Goal: Information Seeking & Learning: Learn about a topic

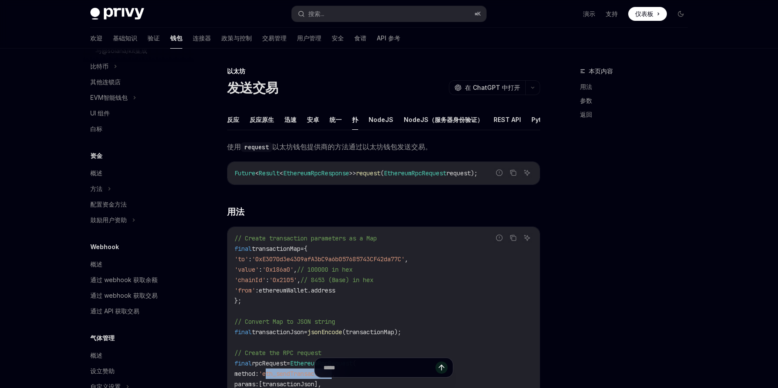
scroll to position [556, 0]
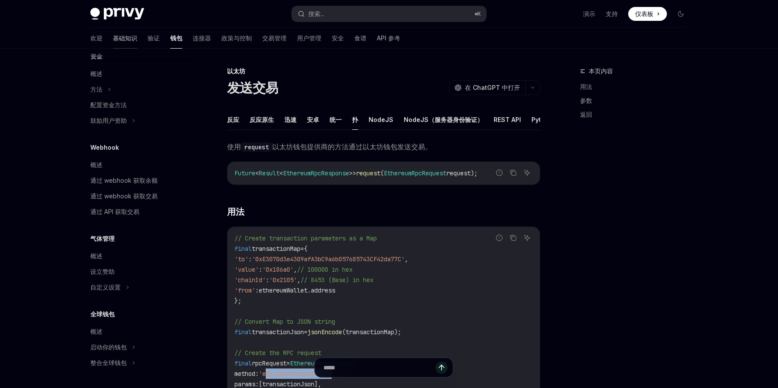
click at [113, 36] on font "基础知识" at bounding box center [125, 37] width 24 height 7
type textarea "*"
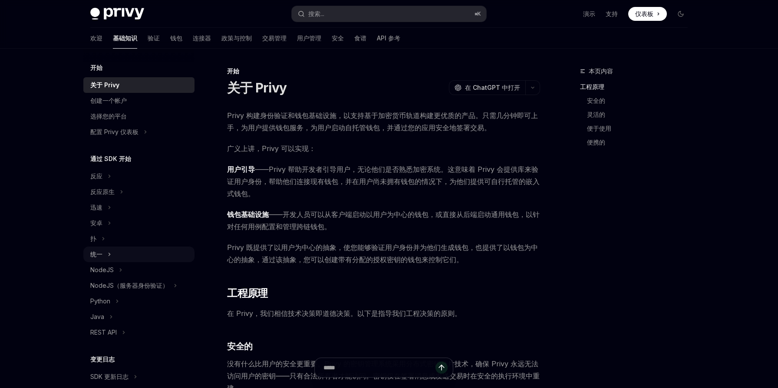
scroll to position [89, 0]
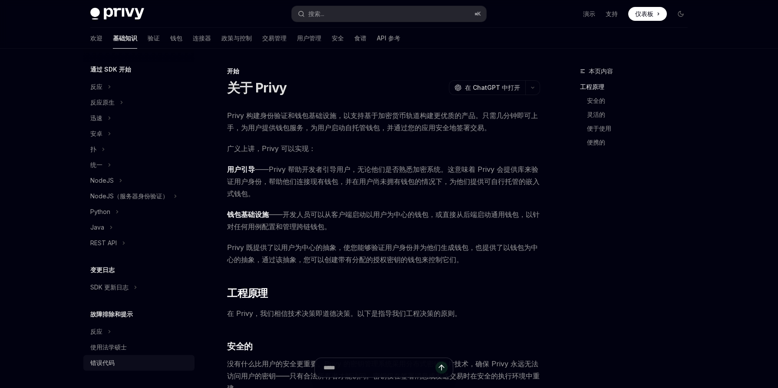
click at [109, 366] on font "错误代码" at bounding box center [102, 362] width 24 height 7
click at [106, 362] on font "错误代码" at bounding box center [102, 362] width 24 height 7
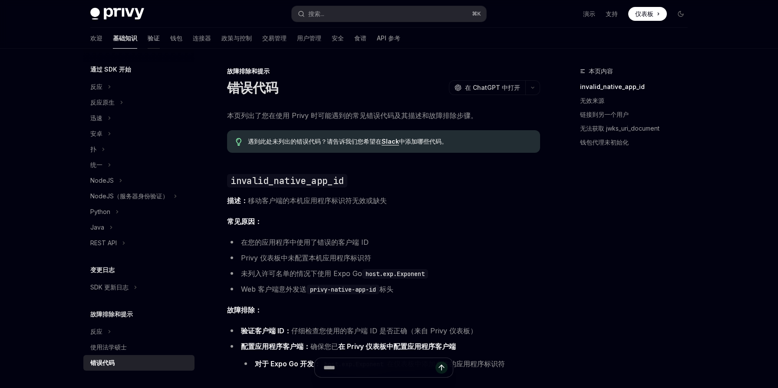
click at [148, 41] on font "验证" at bounding box center [154, 37] width 12 height 7
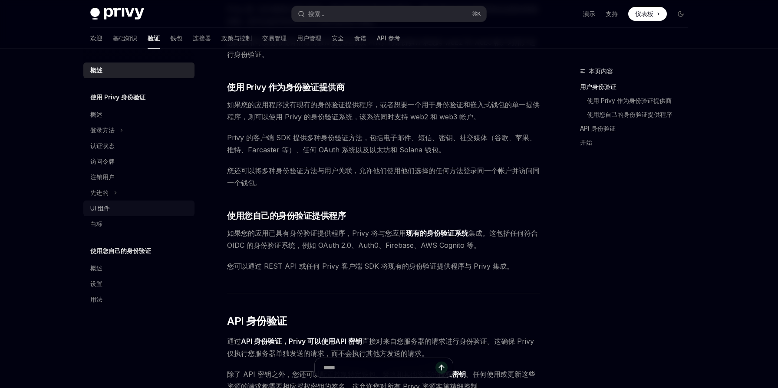
scroll to position [244, 0]
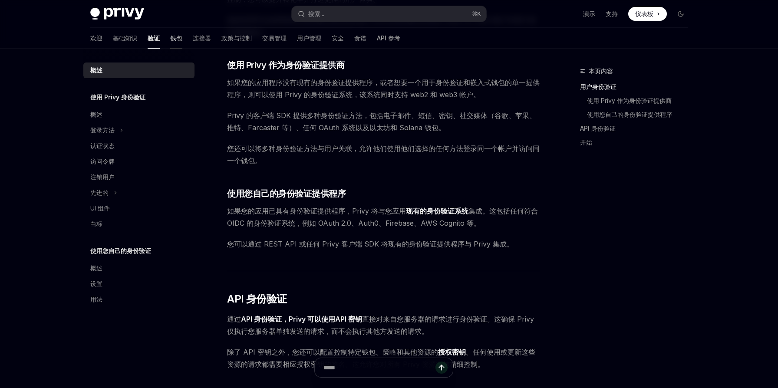
click at [170, 37] on font "钱包" at bounding box center [176, 37] width 12 height 7
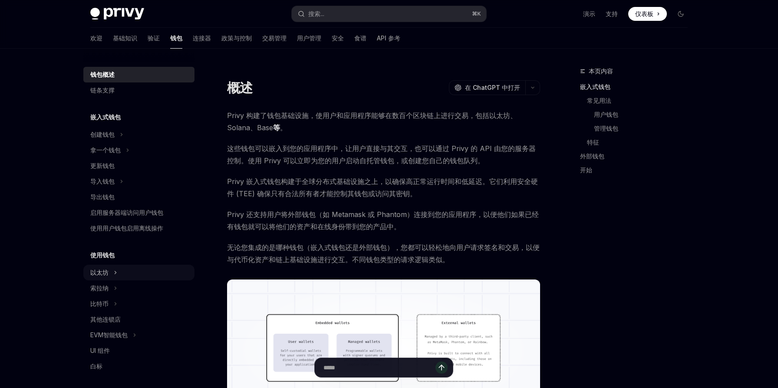
scroll to position [337, 0]
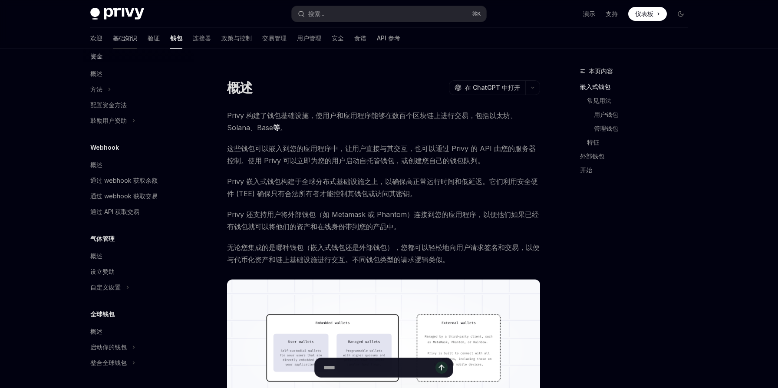
click at [113, 33] on link "基础知识" at bounding box center [125, 38] width 24 height 21
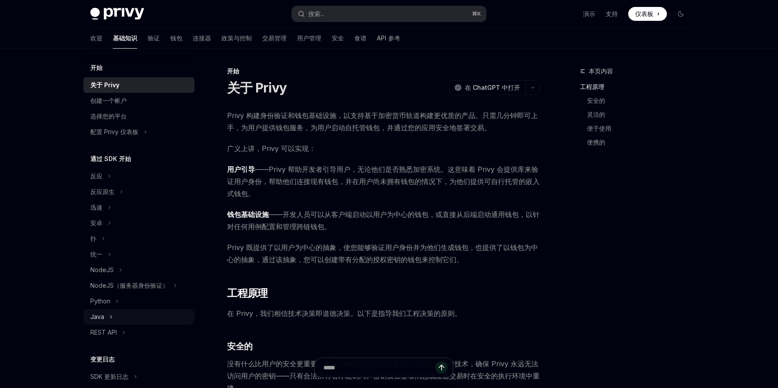
scroll to position [89, 0]
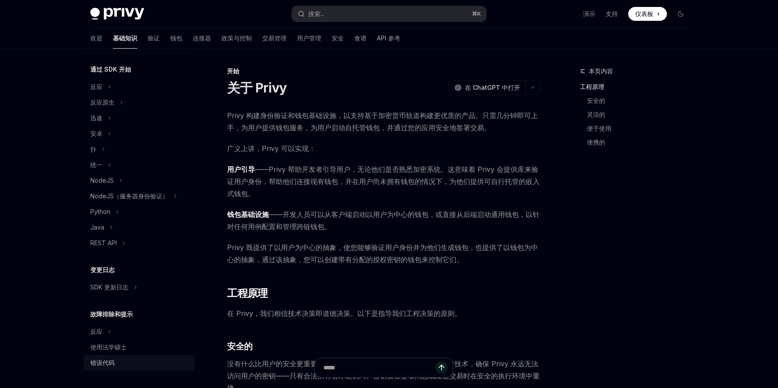
click at [116, 363] on div "错误代码" at bounding box center [139, 363] width 99 height 10
type textarea "*"
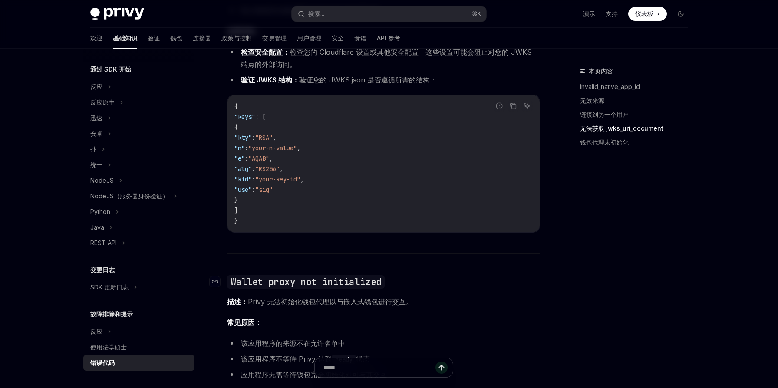
scroll to position [1059, 0]
